Goal: Communication & Community: Answer question/provide support

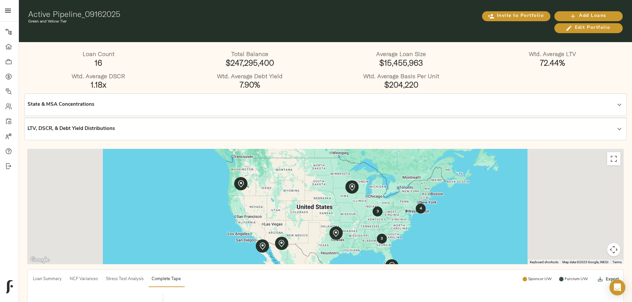
scroll to position [232, 0]
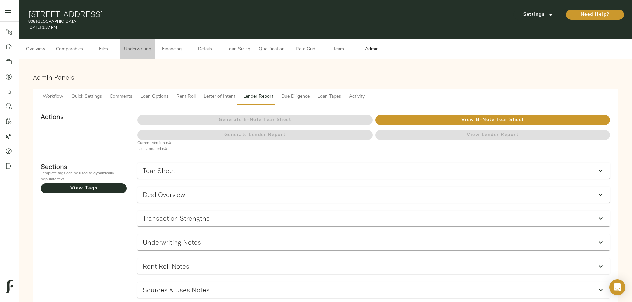
click at [151, 45] on span "Underwriting" at bounding box center [137, 49] width 27 height 8
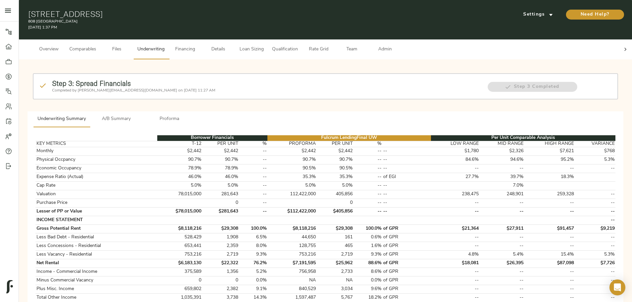
click at [512, 9] on div "Settings" at bounding box center [537, 14] width 50 height 11
click at [520, 14] on span "Settings" at bounding box center [538, 15] width 36 height 8
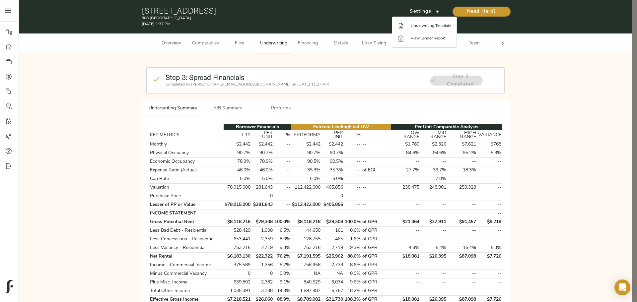
click at [428, 27] on span "Underwriting Template" at bounding box center [431, 26] width 40 height 6
click at [109, 189] on div at bounding box center [318, 151] width 637 height 302
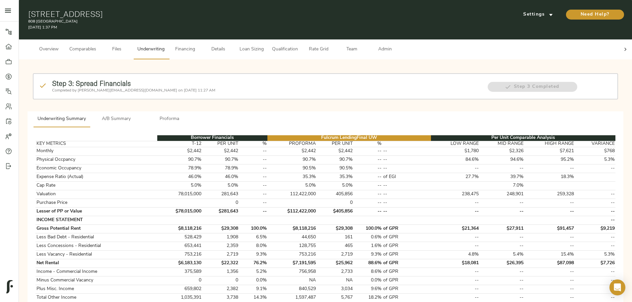
click at [622, 46] on icon at bounding box center [625, 49] width 7 height 7
click at [397, 45] on span "Admin" at bounding box center [384, 49] width 25 height 8
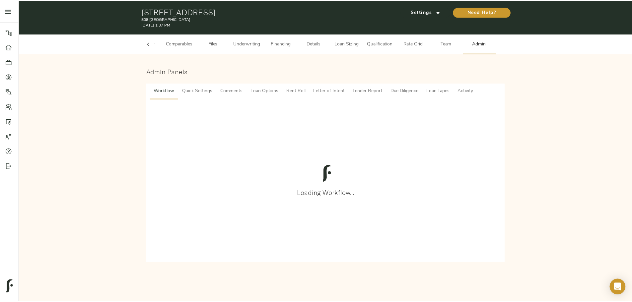
scroll to position [0, 26]
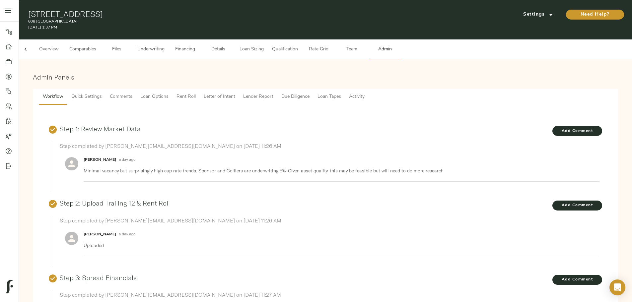
click at [132, 94] on span "Comments" at bounding box center [121, 97] width 23 height 8
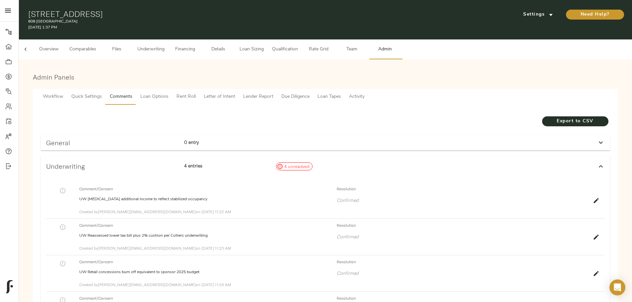
click at [271, 139] on p "0 entry" at bounding box center [227, 142] width 87 height 7
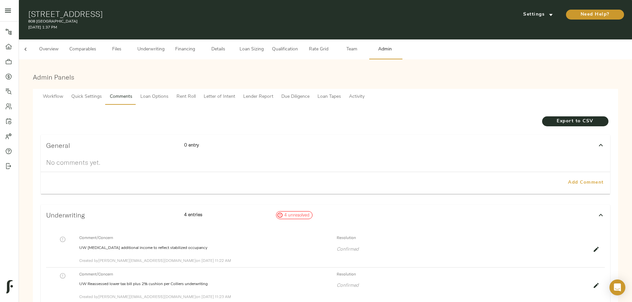
click at [567, 179] on span "Add Comment" at bounding box center [586, 183] width 38 height 8
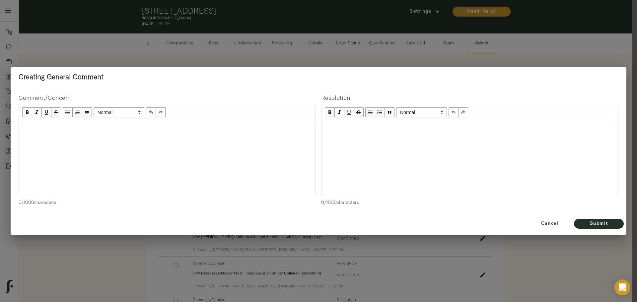
click at [210, 137] on div at bounding box center [167, 158] width 297 height 75
click at [206, 130] on div "Edit text" at bounding box center [167, 129] width 290 height 8
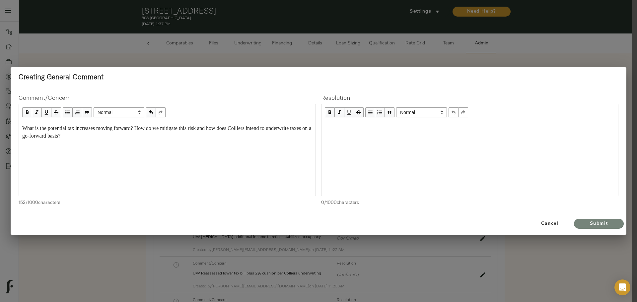
click at [611, 225] on span "Submit" at bounding box center [599, 224] width 36 height 8
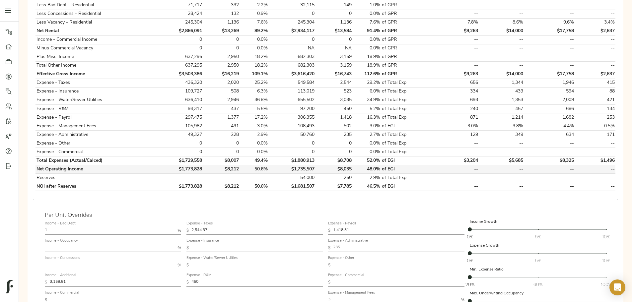
scroll to position [265, 0]
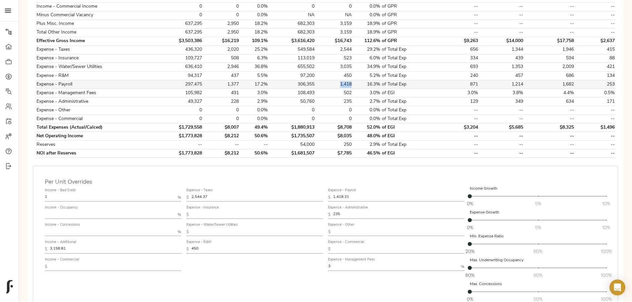
drag, startPoint x: 332, startPoint y: 78, endPoint x: 344, endPoint y: 78, distance: 12.3
click at [248, 80] on td "1,418" at bounding box center [334, 84] width 37 height 9
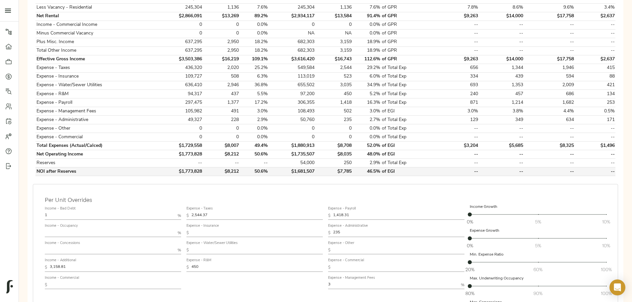
scroll to position [232, 0]
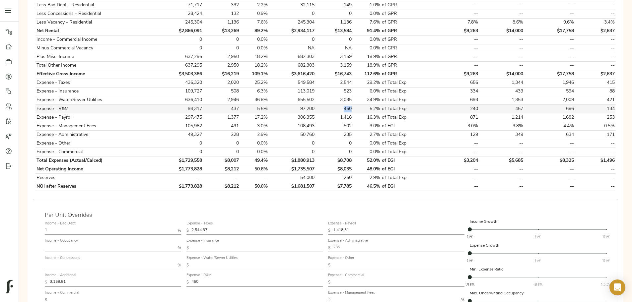
drag, startPoint x: 334, startPoint y: 101, endPoint x: 344, endPoint y: 101, distance: 9.3
click at [248, 93] on td "450" at bounding box center [334, 109] width 37 height 9
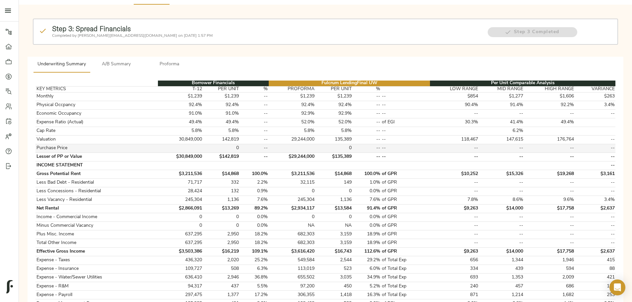
scroll to position [66, 0]
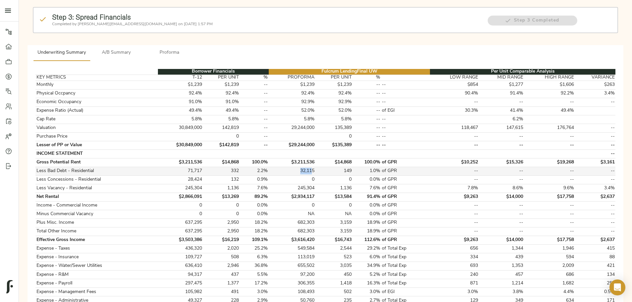
drag, startPoint x: 305, startPoint y: 164, endPoint x: 320, endPoint y: 165, distance: 15.3
click at [248, 93] on td "32,115" at bounding box center [292, 171] width 47 height 9
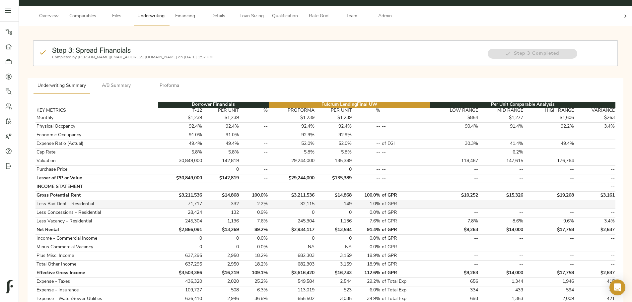
scroll to position [0, 0]
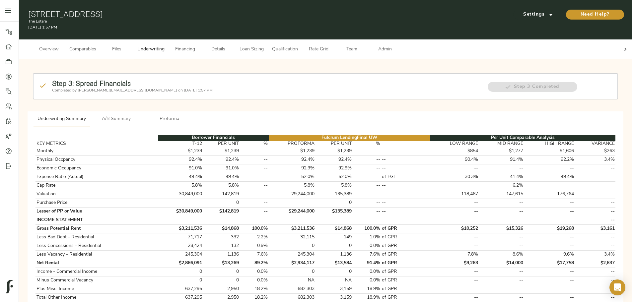
click at [139, 93] on span "A/B Summary" at bounding box center [116, 119] width 45 height 8
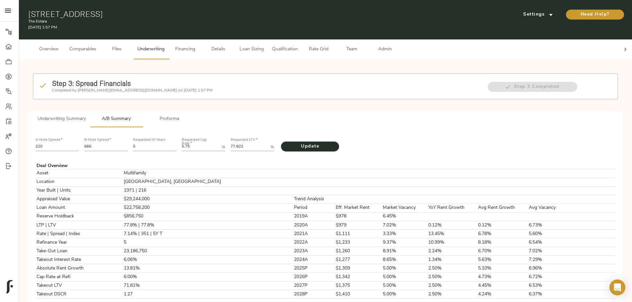
click at [90, 93] on button "Underwriting Summary" at bounding box center [62, 119] width 56 height 16
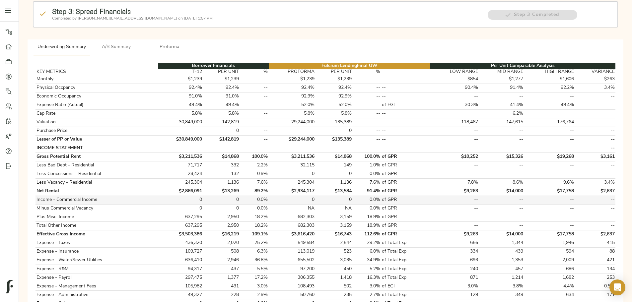
scroll to position [133, 0]
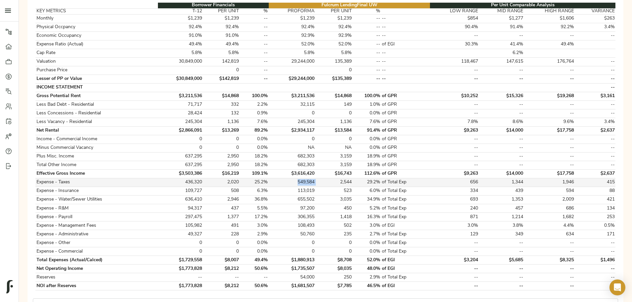
drag, startPoint x: 302, startPoint y: 177, endPoint x: 322, endPoint y: 176, distance: 20.6
click at [248, 93] on tr "Expense - Taxes 436,320 2,020 25.2% 549,584 2,544 29.2% of Total Exp 656 1,344 …" at bounding box center [326, 182] width 580 height 9
click at [248, 93] on td "2,544" at bounding box center [334, 182] width 37 height 9
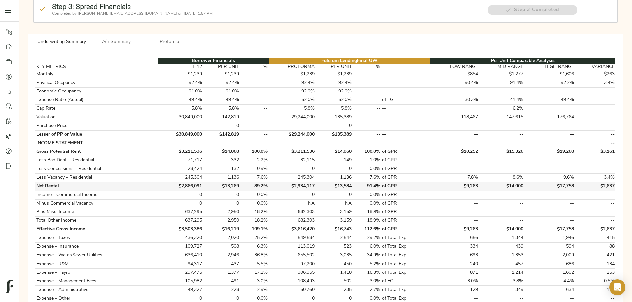
scroll to position [66, 0]
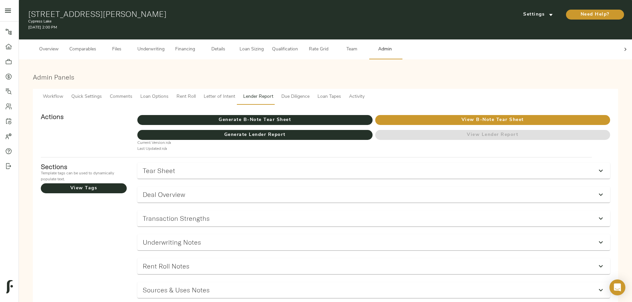
click at [165, 45] on span "Underwriting" at bounding box center [150, 49] width 27 height 8
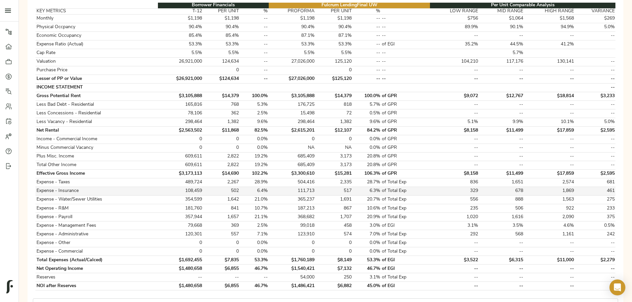
scroll to position [100, 0]
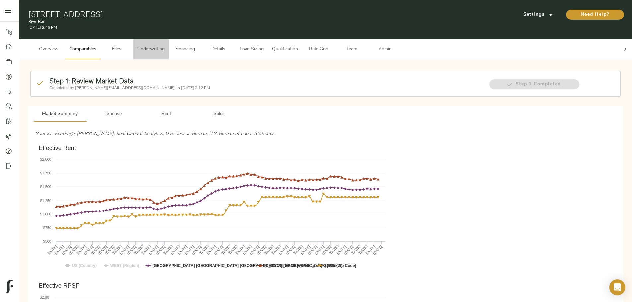
click at [169, 39] on button "Underwriting" at bounding box center [150, 49] width 35 height 20
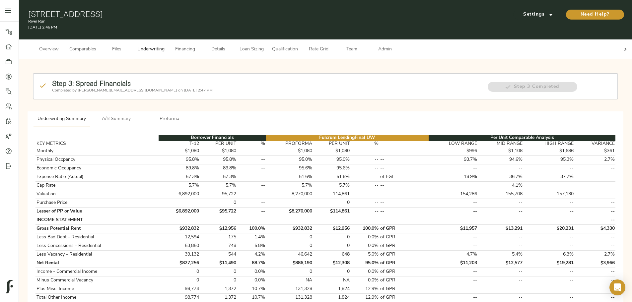
click at [231, 45] on span "Details" at bounding box center [218, 49] width 25 height 8
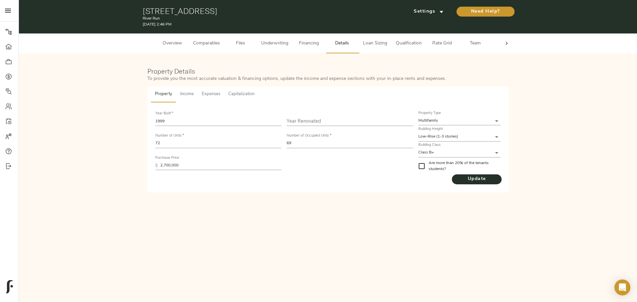
click at [192, 94] on span "Income" at bounding box center [187, 95] width 14 height 8
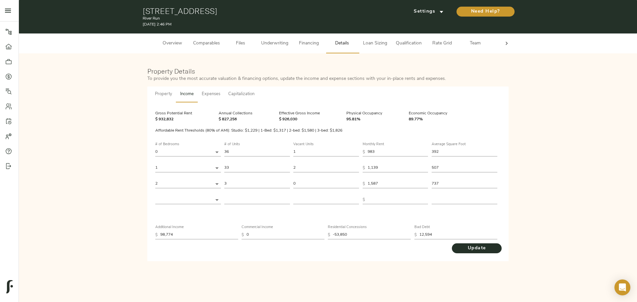
click at [253, 45] on icon at bounding box center [506, 43] width 7 height 7
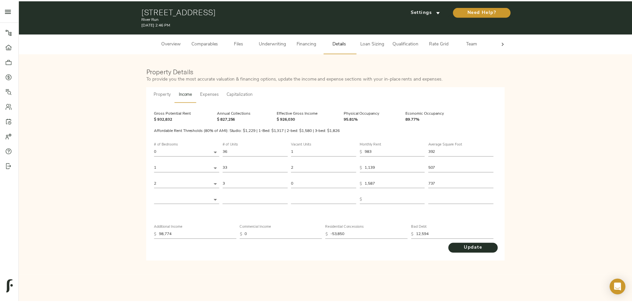
scroll to position [0, 26]
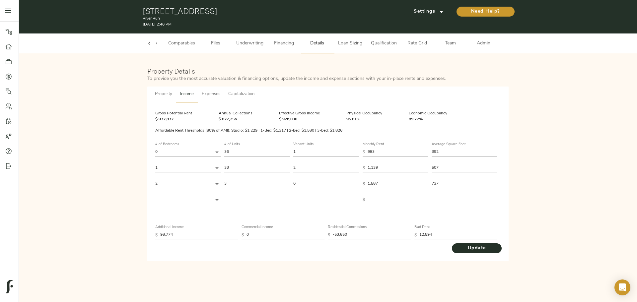
click at [253, 48] on button "Admin" at bounding box center [483, 44] width 33 height 20
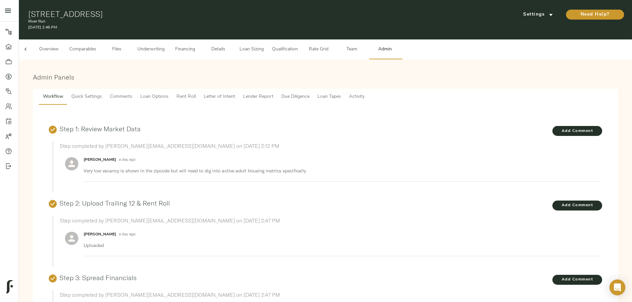
click at [132, 94] on span "Comments" at bounding box center [121, 97] width 23 height 8
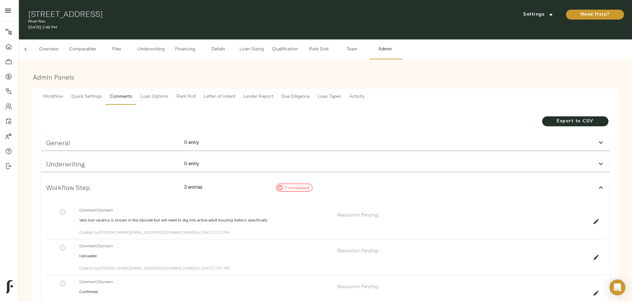
click at [253, 98] on div "General 0 entry" at bounding box center [319, 142] width 552 height 13
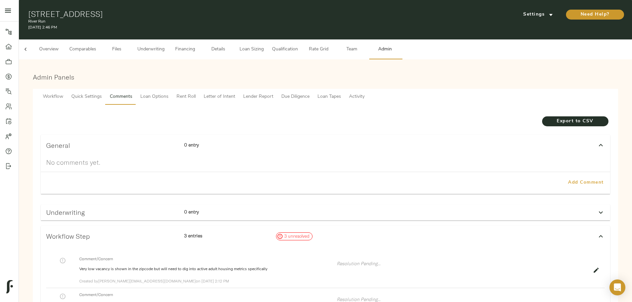
click at [253, 98] on button "Add Comment" at bounding box center [585, 183] width 43 height 17
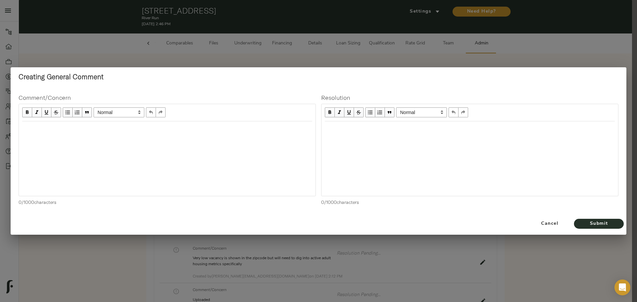
click at [191, 98] on div "Edit text" at bounding box center [167, 129] width 296 height 14
click at [70, 98] on span "button" at bounding box center [67, 112] width 7 height 7
click at [89, 98] on span "Background of the asset? Looks to be hotel/ motel?" at bounding box center [84, 128] width 109 height 6
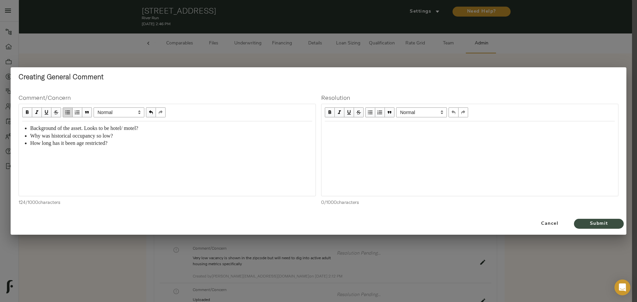
click at [253, 98] on button "Submit" at bounding box center [599, 224] width 50 height 10
